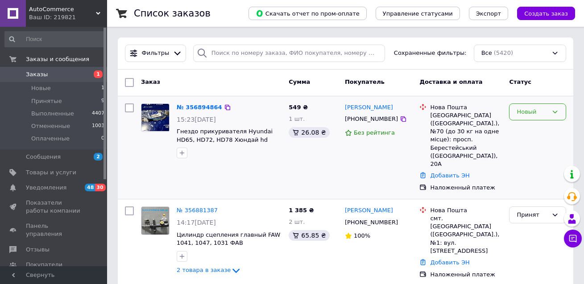
click at [550, 107] on div "Новый" at bounding box center [537, 111] width 57 height 17
click at [537, 129] on li "Принят" at bounding box center [537, 130] width 56 height 16
click at [400, 119] on icon at bounding box center [402, 118] width 5 height 5
click at [399, 119] on icon at bounding box center [402, 118] width 7 height 7
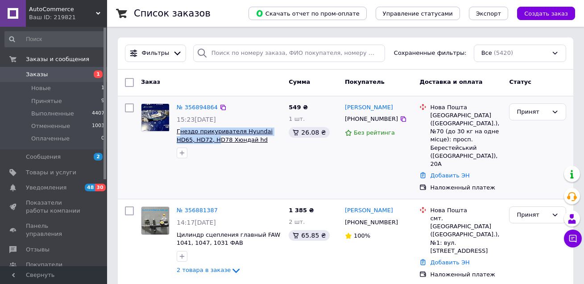
drag, startPoint x: 178, startPoint y: 131, endPoint x: 196, endPoint y: 138, distance: 19.8
click at [228, 151] on div at bounding box center [229, 153] width 108 height 14
drag, startPoint x: 176, startPoint y: 129, endPoint x: 193, endPoint y: 139, distance: 19.4
click at [193, 139] on div "№ 356894864 15:23[DATE] Гнездо прикуривателя Hyundai HD65, HD72, HD78 Хюндай hd…" at bounding box center [229, 131] width 112 height 62
copy span "Гнездо прикуривателя Hyundai HD65, HD72,"
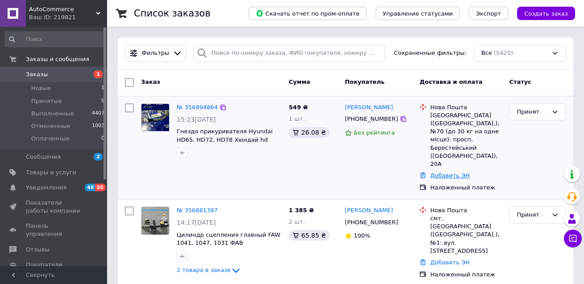
click at [453, 172] on link "Добавить ЭН" at bounding box center [449, 175] width 39 height 7
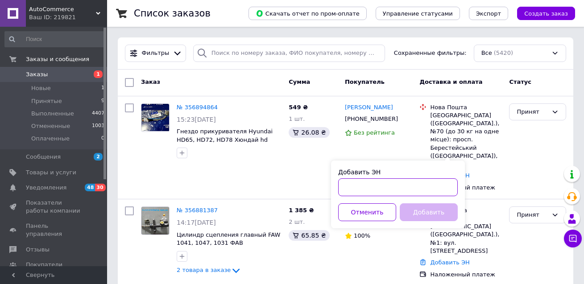
click at [378, 183] on input "Добавить ЭН" at bounding box center [397, 187] width 119 height 18
paste input "20451225161159"
type input "20451225161159"
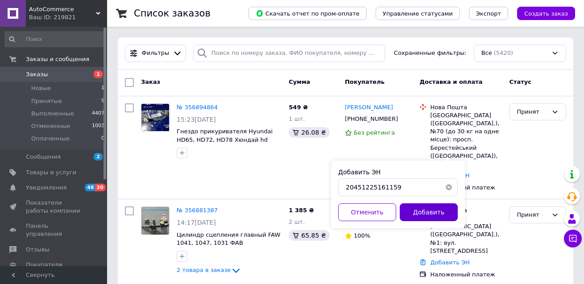
click at [421, 212] on button "Добавить" at bounding box center [428, 212] width 58 height 18
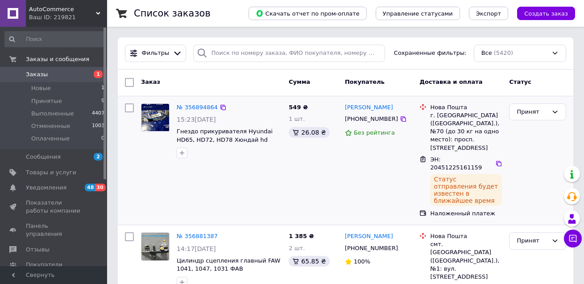
click at [553, 157] on div "Принят" at bounding box center [537, 160] width 64 height 121
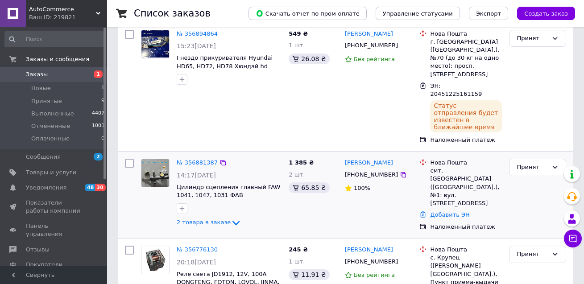
scroll to position [89, 0]
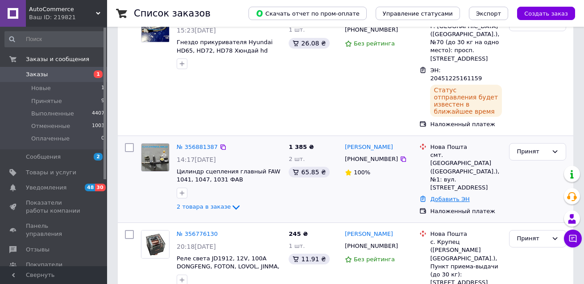
click at [447, 196] on link "Добавить ЭН" at bounding box center [449, 199] width 39 height 7
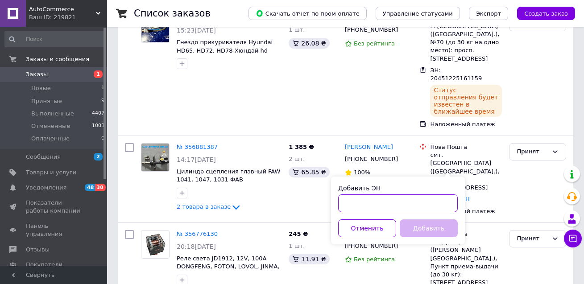
click at [385, 204] on input "Добавить ЭН" at bounding box center [397, 203] width 119 height 18
paste input "20451225118551"
type input "20451225118551"
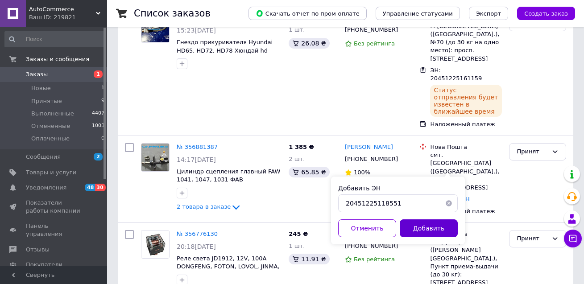
click at [430, 227] on button "Добавить" at bounding box center [428, 228] width 58 height 18
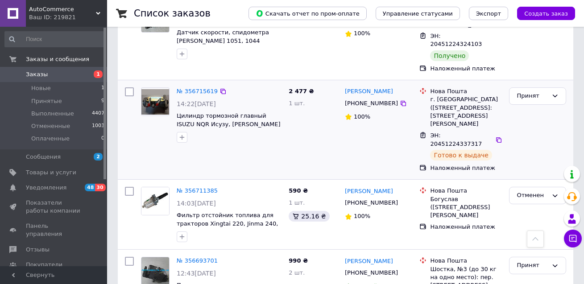
scroll to position [535, 0]
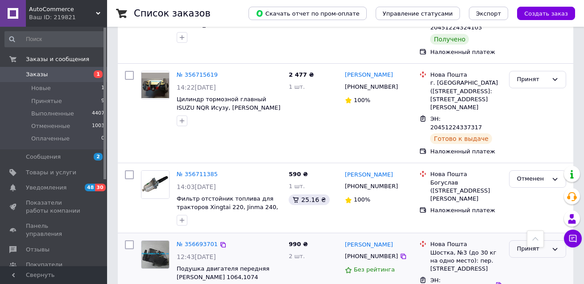
click at [535, 244] on div "Принят" at bounding box center [531, 248] width 31 height 9
click at [531, 259] on li "Выполнен" at bounding box center [537, 267] width 56 height 16
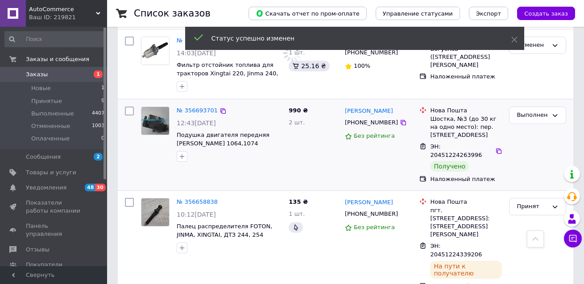
scroll to position [758, 0]
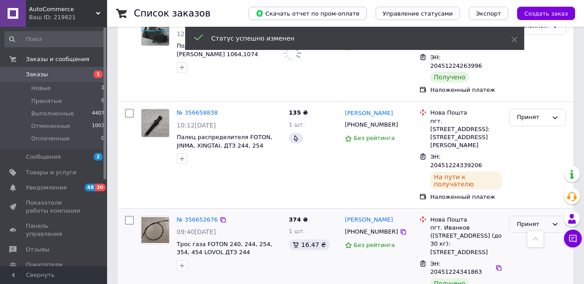
click at [535, 220] on div "Принят" at bounding box center [531, 224] width 31 height 9
click at [534, 235] on li "Выполнен" at bounding box center [537, 243] width 56 height 16
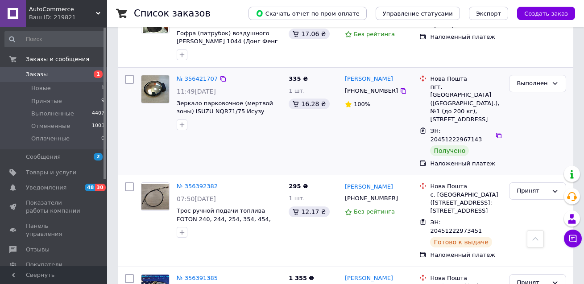
scroll to position [1478, 0]
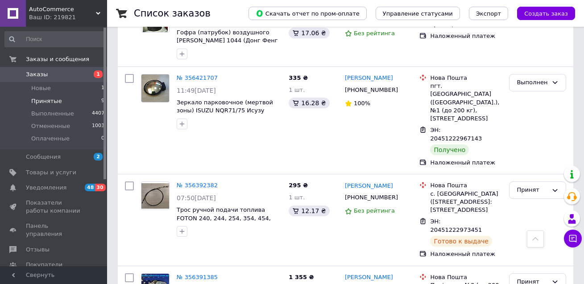
click at [42, 99] on span "Принятые" at bounding box center [46, 101] width 31 height 8
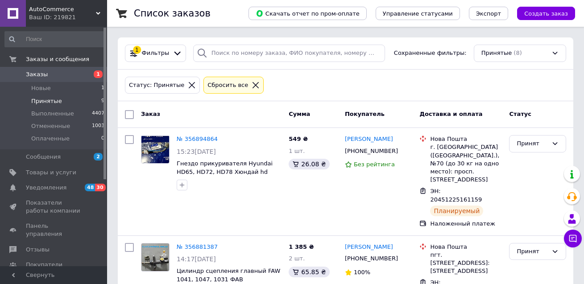
click at [37, 74] on span "Заказы" at bounding box center [37, 74] width 22 height 8
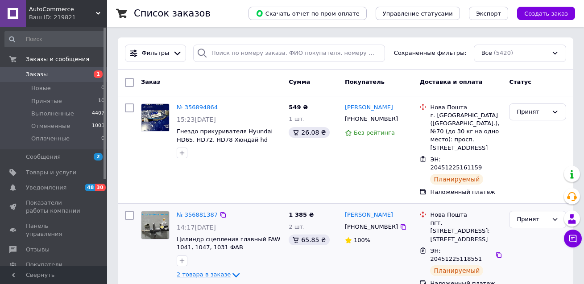
click at [211, 272] on span "2 товара в заказе" at bounding box center [204, 275] width 54 height 7
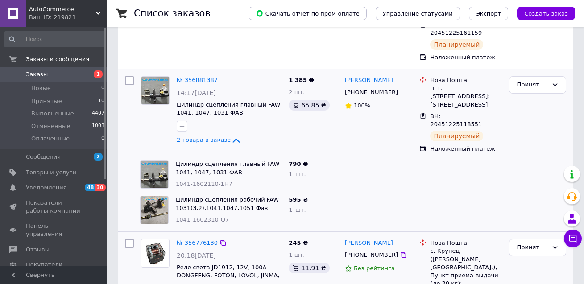
scroll to position [223, 0]
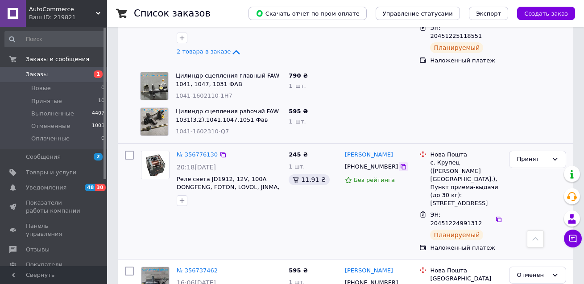
click at [399, 163] on icon at bounding box center [402, 166] width 7 height 7
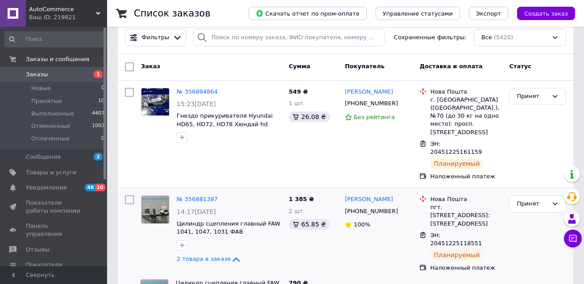
scroll to position [0, 0]
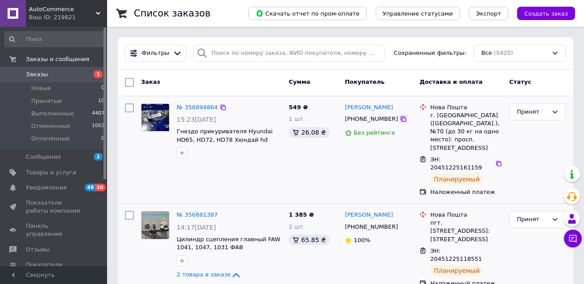
click at [399, 120] on icon at bounding box center [402, 118] width 7 height 7
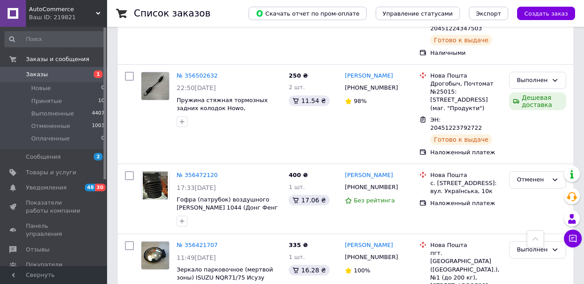
scroll to position [1549, 0]
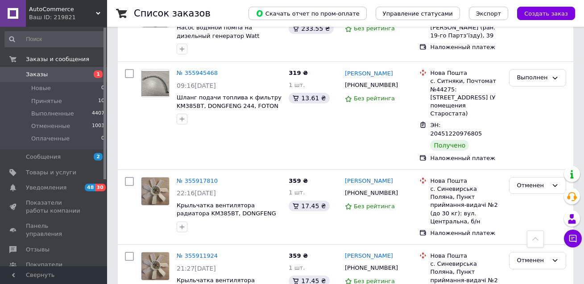
scroll to position [1457, 0]
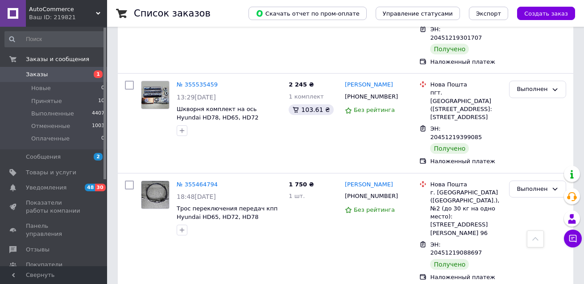
scroll to position [1471, 0]
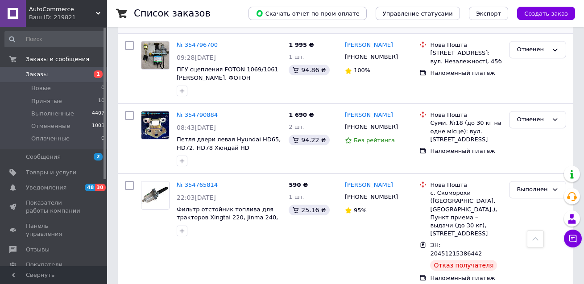
scroll to position [1337, 0]
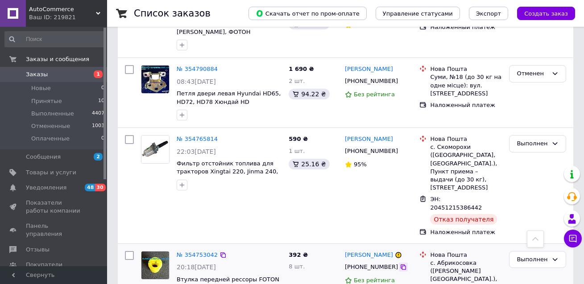
click at [400, 264] on icon at bounding box center [402, 266] width 5 height 5
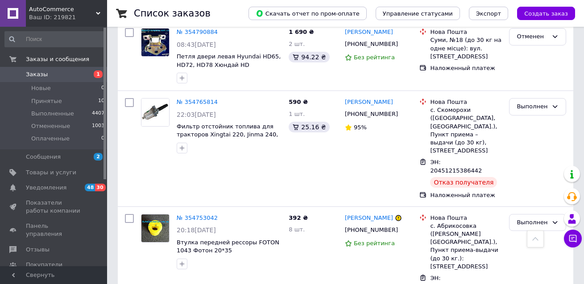
scroll to position [1382, 0]
